Goal: Task Accomplishment & Management: Use online tool/utility

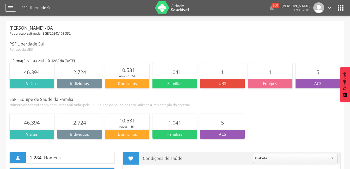
click at [7, 7] on div "" at bounding box center [10, 8] width 11 height 8
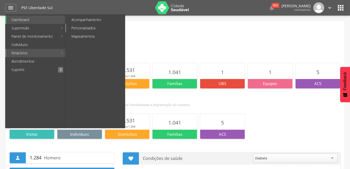
click at [92, 29] on link "Personalizados" at bounding box center [95, 28] width 59 height 8
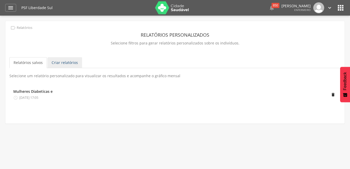
click at [52, 62] on link "Criar relatórios" at bounding box center [64, 62] width 35 height 11
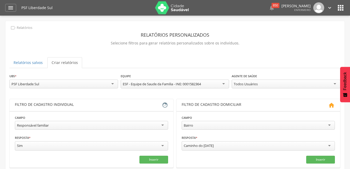
click at [62, 86] on div "PSF Liberdade Sul" at bounding box center [63, 84] width 109 height 9
click at [61, 93] on div "**********" at bounding box center [174, 83] width 331 height 20
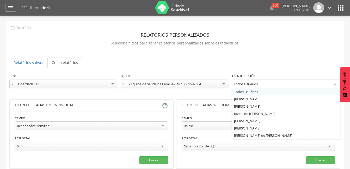
click at [333, 85] on div "Todos Usuários" at bounding box center [285, 84] width 109 height 9
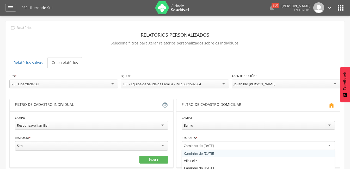
click at [328, 146] on div "Caminho do [DATE]" at bounding box center [257, 145] width 153 height 9
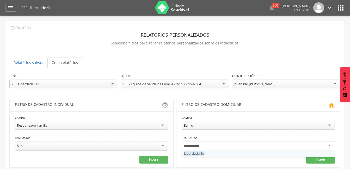
type input "**********"
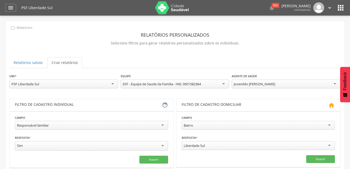
click at [55, 125] on div "Responsável familiar" at bounding box center [91, 125] width 153 height 9
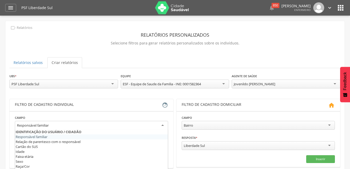
scroll to position [26, 0]
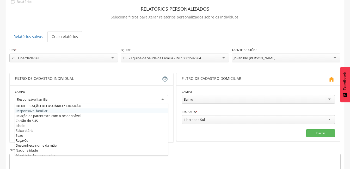
click at [95, 72] on div "**********" at bounding box center [174, 126] width 331 height 158
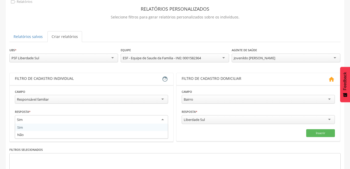
click at [44, 121] on div "Sim" at bounding box center [91, 119] width 153 height 9
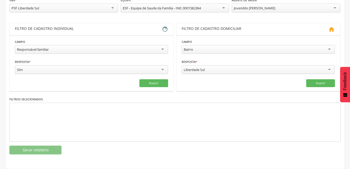
click at [62, 97] on div "Filtros selecionados" at bounding box center [174, 119] width 331 height 45
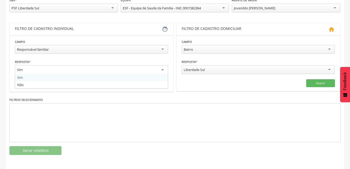
click at [120, 71] on div "Sim" at bounding box center [91, 69] width 153 height 9
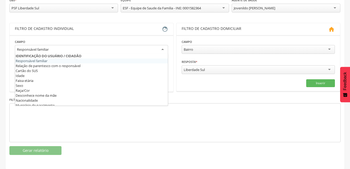
click at [109, 51] on div "Responsável familiar" at bounding box center [91, 49] width 153 height 9
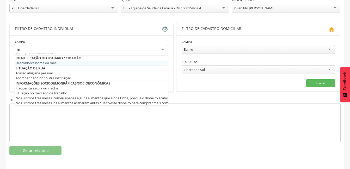
scroll to position [0, 0]
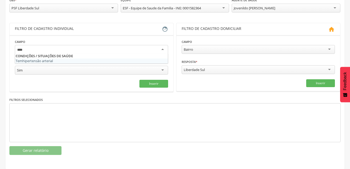
type input "*****"
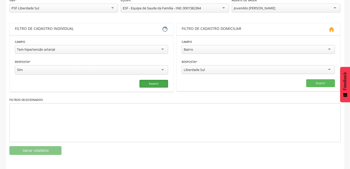
click at [147, 81] on button "Inserir" at bounding box center [153, 84] width 29 height 8
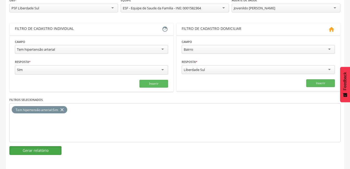
click at [24, 151] on button "Gerar relatório" at bounding box center [35, 150] width 52 height 9
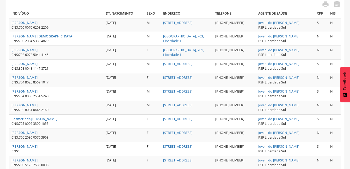
scroll to position [121, 0]
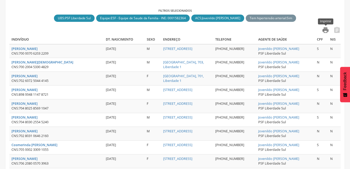
click at [327, 31] on icon "" at bounding box center [324, 30] width 7 height 7
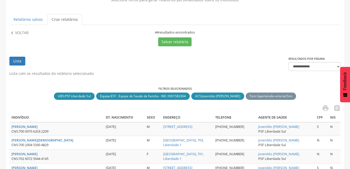
scroll to position [0, 0]
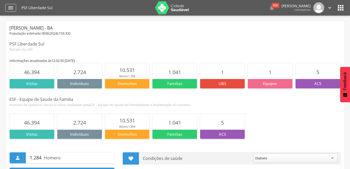
click at [8, 7] on icon "" at bounding box center [11, 8] width 6 height 6
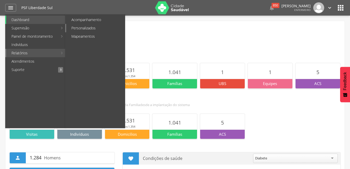
click at [81, 28] on link "Personalizados" at bounding box center [95, 28] width 59 height 8
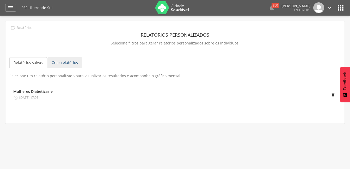
click at [66, 61] on link "Criar relatórios" at bounding box center [64, 62] width 35 height 11
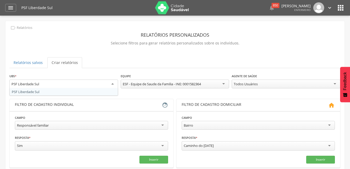
click at [54, 82] on div "PSF Liberdade Sul" at bounding box center [63, 84] width 109 height 9
click at [59, 94] on div "**********" at bounding box center [174, 152] width 331 height 158
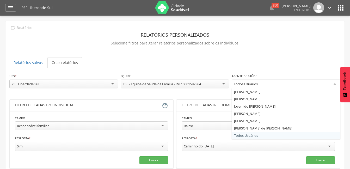
click at [334, 83] on div "Todos Usuários" at bounding box center [285, 84] width 109 height 9
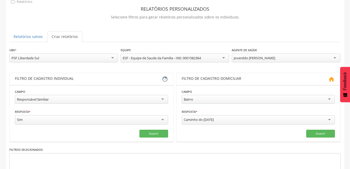
scroll to position [5, 0]
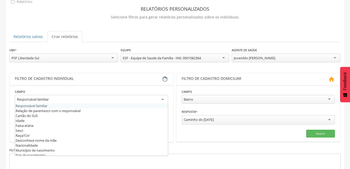
click at [52, 99] on div "Responsável familiar" at bounding box center [91, 99] width 153 height 9
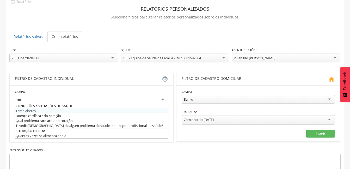
scroll to position [0, 0]
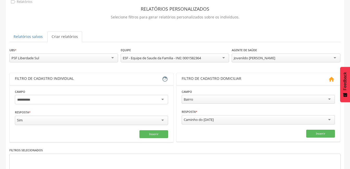
click at [45, 101] on div at bounding box center [91, 99] width 153 height 9
type input "**********"
click at [147, 134] on button "Inserir" at bounding box center [153, 134] width 29 height 8
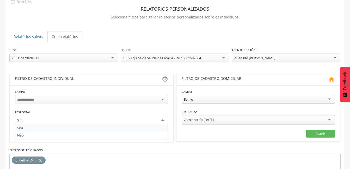
click at [42, 120] on div "Sim" at bounding box center [91, 120] width 153 height 9
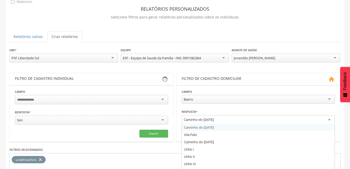
click at [224, 120] on div "Caminho do [DATE]" at bounding box center [257, 119] width 153 height 9
type input "*****"
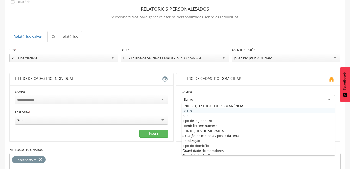
click at [327, 100] on div "Bairro" at bounding box center [257, 99] width 153 height 9
click at [226, 96] on div "Bairro" at bounding box center [257, 99] width 153 height 9
click at [216, 96] on div "Bairro" at bounding box center [257, 99] width 153 height 9
click at [165, 107] on fieldset "Campo Resposta * *** Sim Sim Não Campo obrigatório Inserir" at bounding box center [91, 113] width 153 height 49
click at [202, 99] on div "Bairro" at bounding box center [257, 99] width 153 height 9
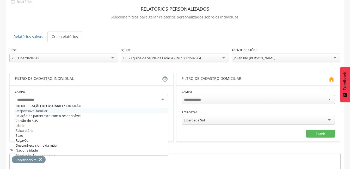
click at [61, 99] on div at bounding box center [91, 99] width 153 height 9
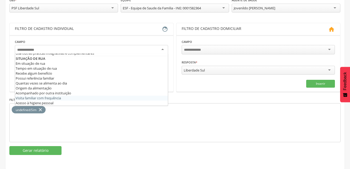
scroll to position [229, 0]
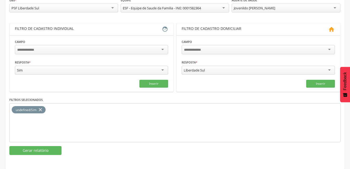
click at [99, 30] on div "Filtro de cadastro individual" at bounding box center [88, 29] width 147 height 6
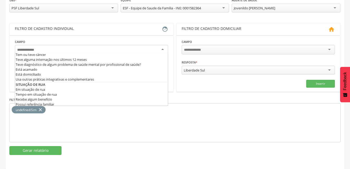
scroll to position [5, 0]
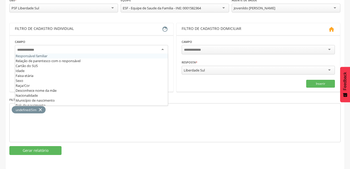
click at [50, 50] on div at bounding box center [91, 49] width 153 height 9
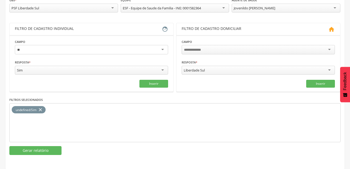
type input "*"
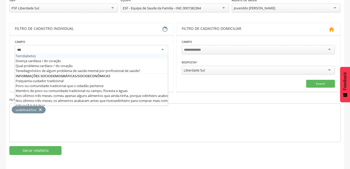
scroll to position [0, 0]
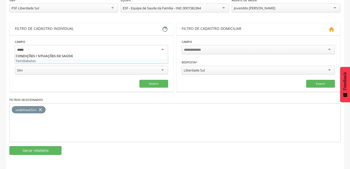
type input "******"
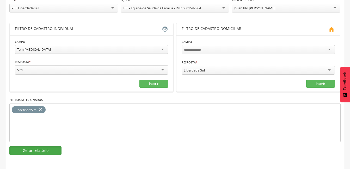
click at [24, 148] on button "Gerar relatório" at bounding box center [35, 150] width 52 height 9
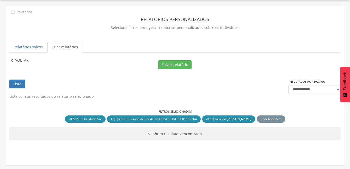
click at [13, 60] on icon "" at bounding box center [12, 61] width 6 height 6
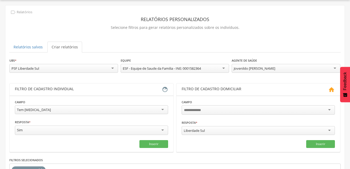
scroll to position [76, 0]
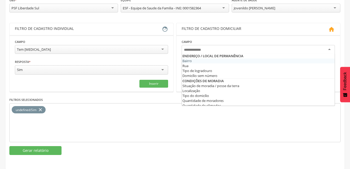
click at [221, 48] on div at bounding box center [257, 49] width 153 height 9
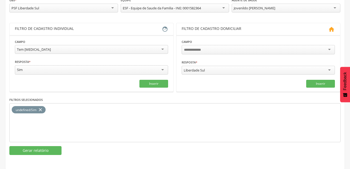
click at [199, 42] on div "Campo Bairro Rua Tipo de logradouro Domicílio sem número Situação de moradia / …" at bounding box center [257, 47] width 153 height 17
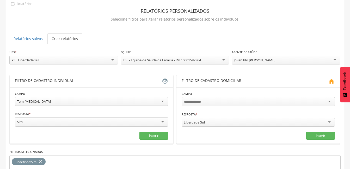
scroll to position [0, 0]
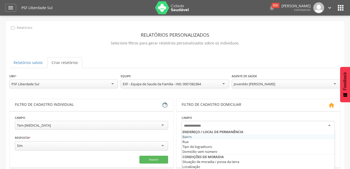
click at [329, 125] on div at bounding box center [257, 125] width 153 height 9
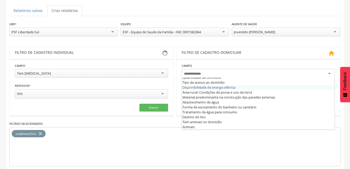
scroll to position [76, 0]
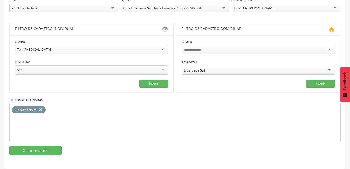
click at [147, 113] on div "undefined : Sim close" at bounding box center [174, 122] width 331 height 39
click at [160, 85] on button "Inserir" at bounding box center [153, 84] width 29 height 8
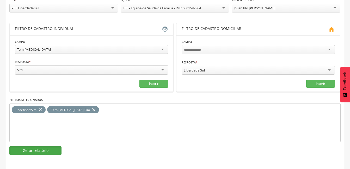
click at [34, 150] on button "Gerar relatório" at bounding box center [35, 150] width 52 height 9
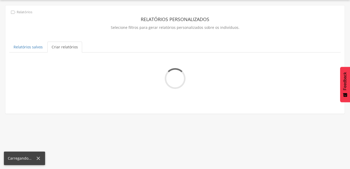
scroll to position [16, 0]
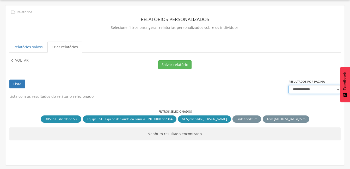
click at [337, 90] on select "**********" at bounding box center [314, 89] width 52 height 9
click at [288, 85] on select "**********" at bounding box center [314, 89] width 52 height 9
click at [17, 58] on p "Voltar" at bounding box center [22, 61] width 14 height 6
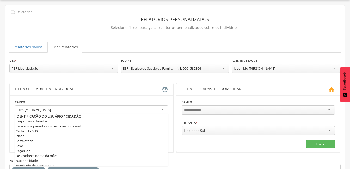
click at [42, 109] on div "Tem [MEDICAL_DATA]" at bounding box center [91, 109] width 153 height 9
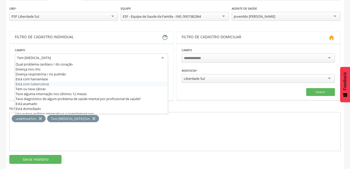
scroll to position [177, 0]
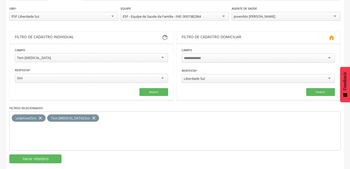
click at [27, 71] on fieldset "**********" at bounding box center [91, 71] width 153 height 49
click at [146, 93] on button "Inserir" at bounding box center [153, 92] width 29 height 8
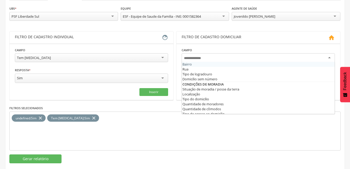
click at [328, 56] on div at bounding box center [257, 57] width 153 height 9
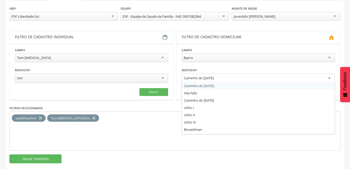
click at [218, 76] on div "Caminho do [DATE]" at bounding box center [257, 78] width 153 height 9
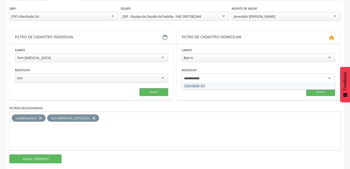
type input "**********"
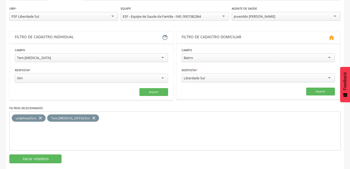
scroll to position [0, 0]
click at [312, 93] on button "Inserir" at bounding box center [320, 92] width 29 height 8
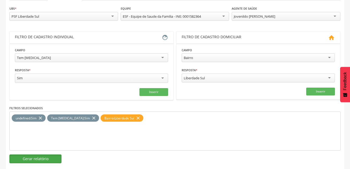
click at [43, 159] on button "Gerar relatório" at bounding box center [35, 159] width 52 height 9
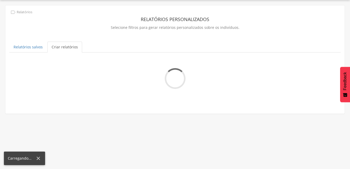
scroll to position [16, 0]
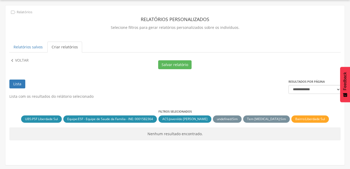
click at [271, 121] on span "Tem [MEDICAL_DATA]" at bounding box center [263, 119] width 33 height 4
click at [326, 118] on div "Bairro : Liberdade Sul close" at bounding box center [309, 119] width 37 height 7
click at [322, 90] on select "**********" at bounding box center [314, 89] width 52 height 9
click at [288, 85] on select "**********" at bounding box center [314, 89] width 52 height 9
